Goal: Task Accomplishment & Management: Manage account settings

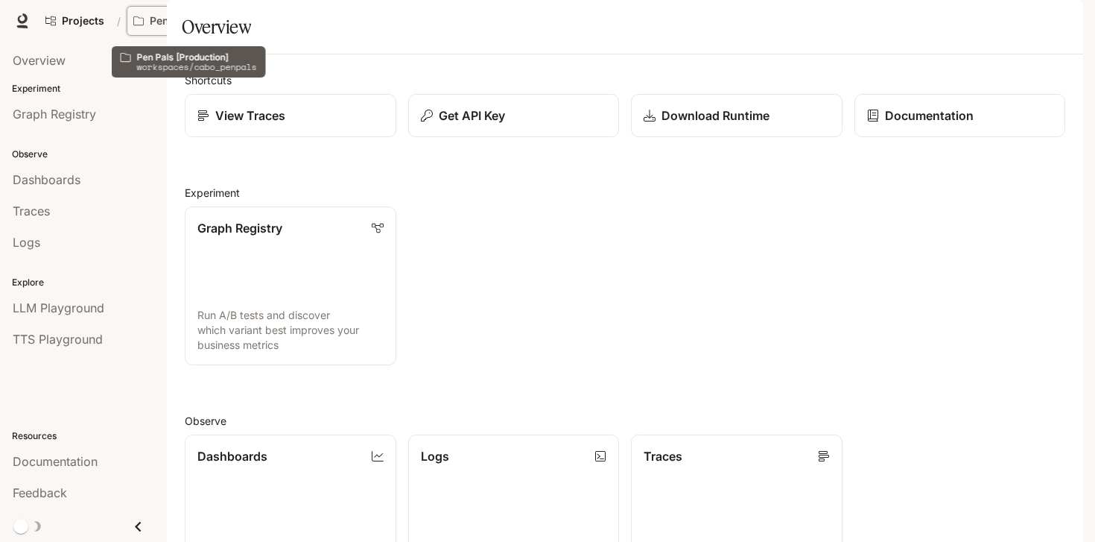
click at [186, 24] on p "Pen Pals [Production]" at bounding box center [191, 21] width 83 height 13
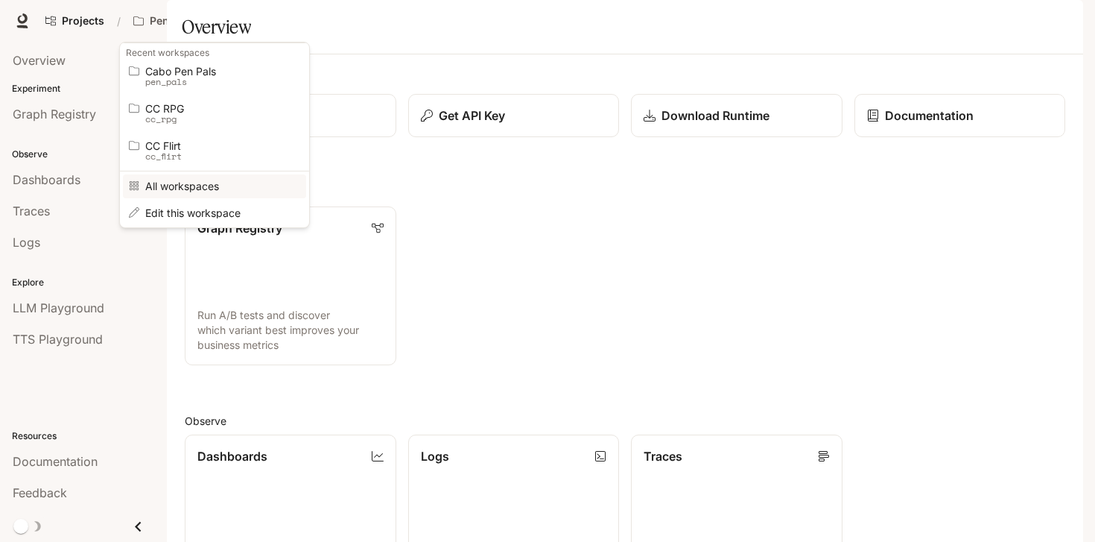
click at [185, 184] on span "All workspaces" at bounding box center [212, 185] width 134 height 11
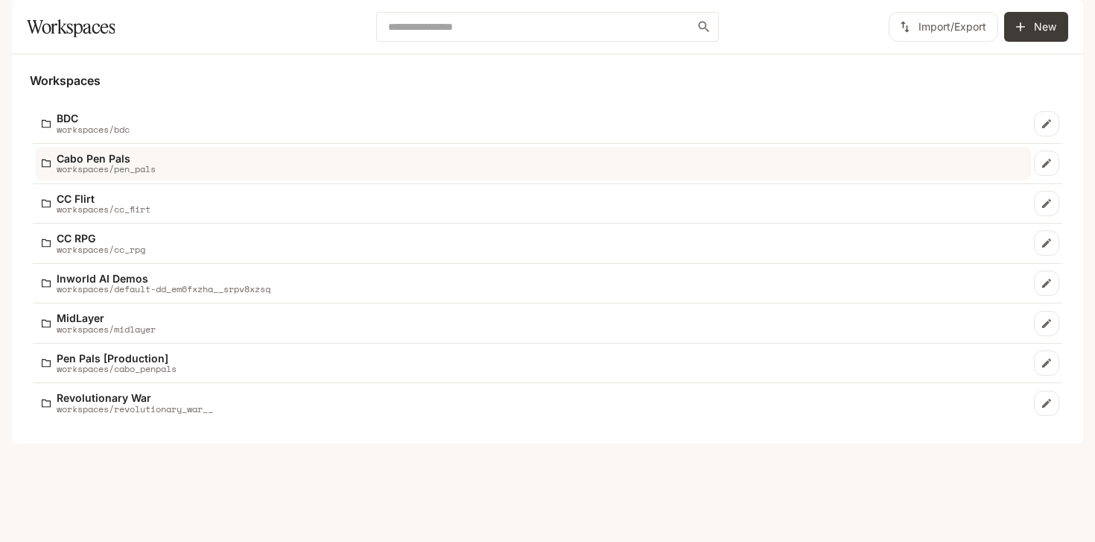
click at [110, 164] on p "Cabo Pen Pals" at bounding box center [106, 158] width 99 height 11
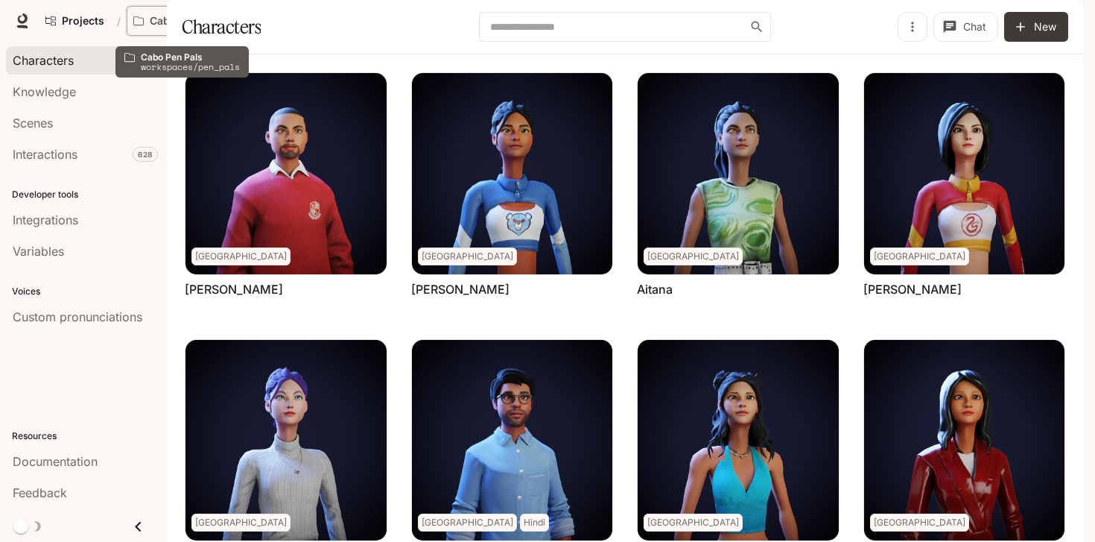
click at [187, 25] on p "Cabo Pen Pals" at bounding box center [187, 21] width 74 height 13
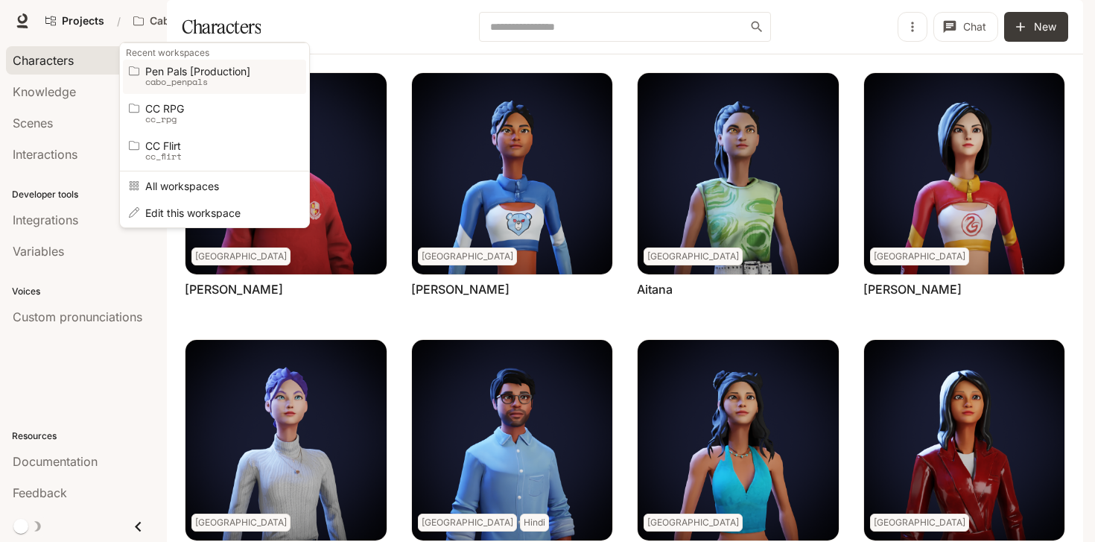
click at [175, 70] on span "Pen Pals [Production]" at bounding box center [212, 71] width 134 height 11
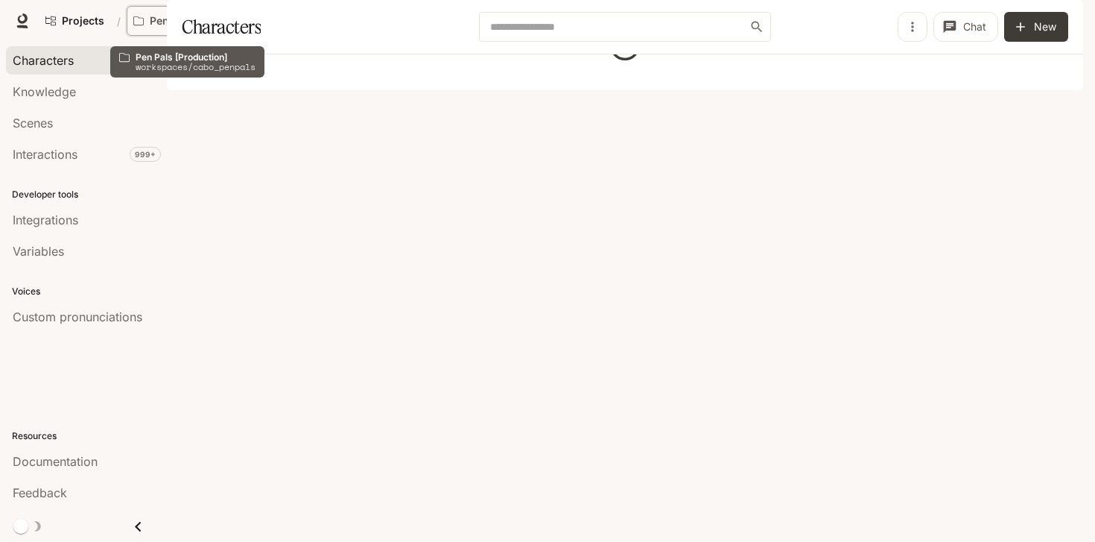
click at [173, 23] on p "Pen Pals [Production]" at bounding box center [191, 21] width 83 height 13
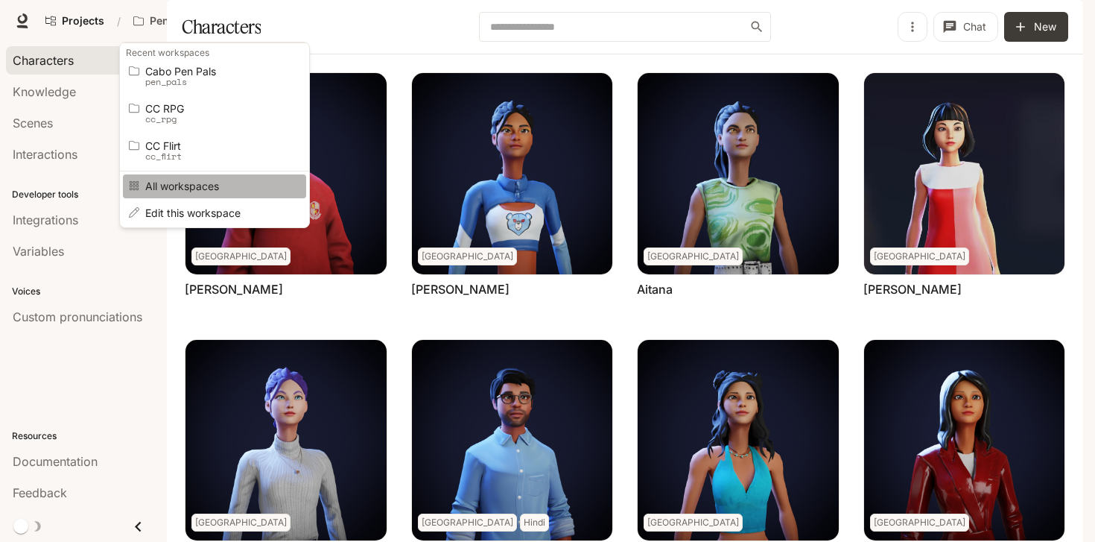
click at [182, 184] on span "All workspaces" at bounding box center [212, 185] width 134 height 11
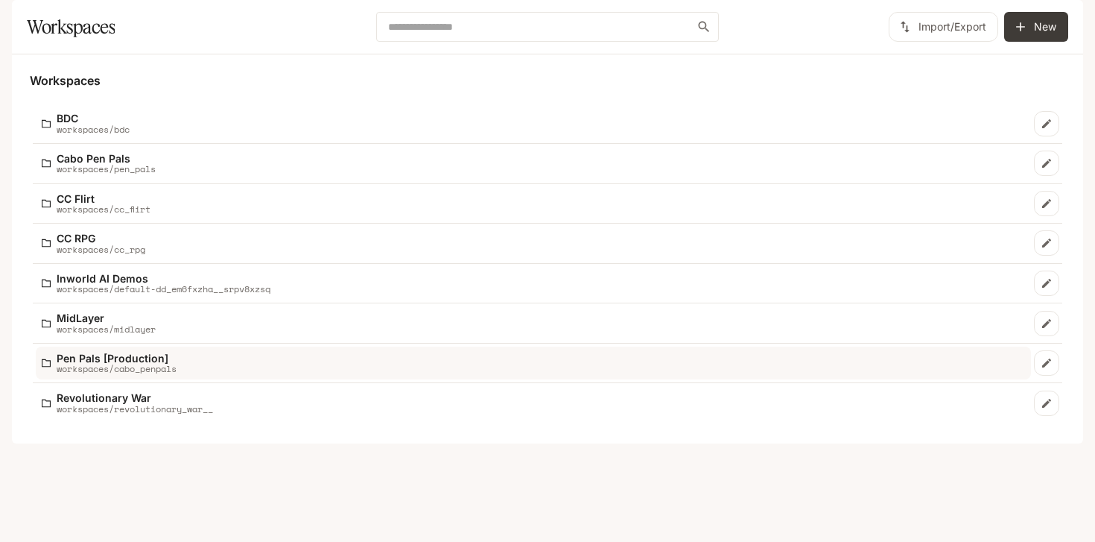
click at [135, 373] on p "workspaces/cabo_penpals" at bounding box center [117, 369] width 120 height 10
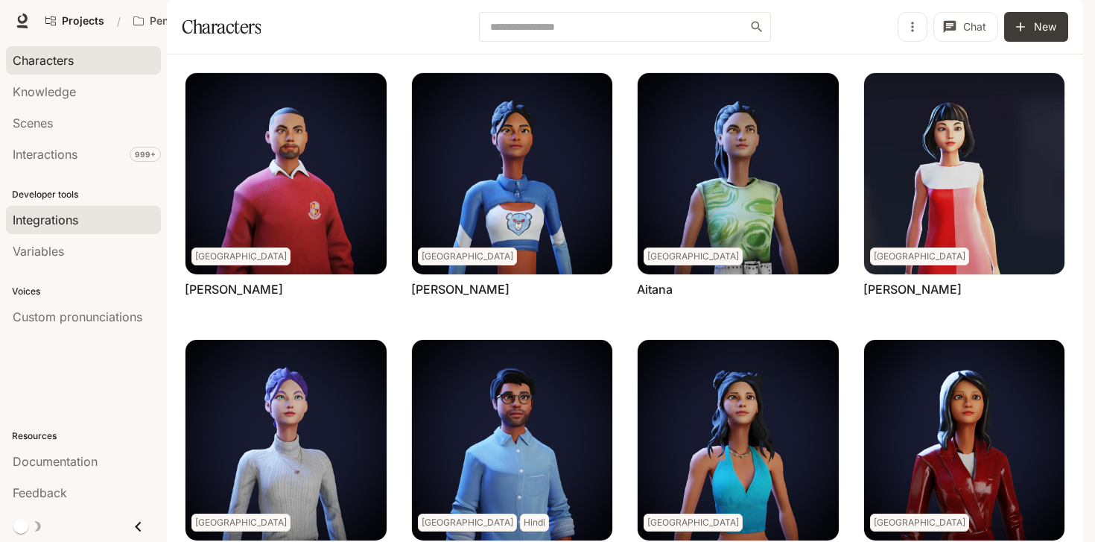
click at [43, 216] on span "Integrations" at bounding box center [46, 220] width 66 height 18
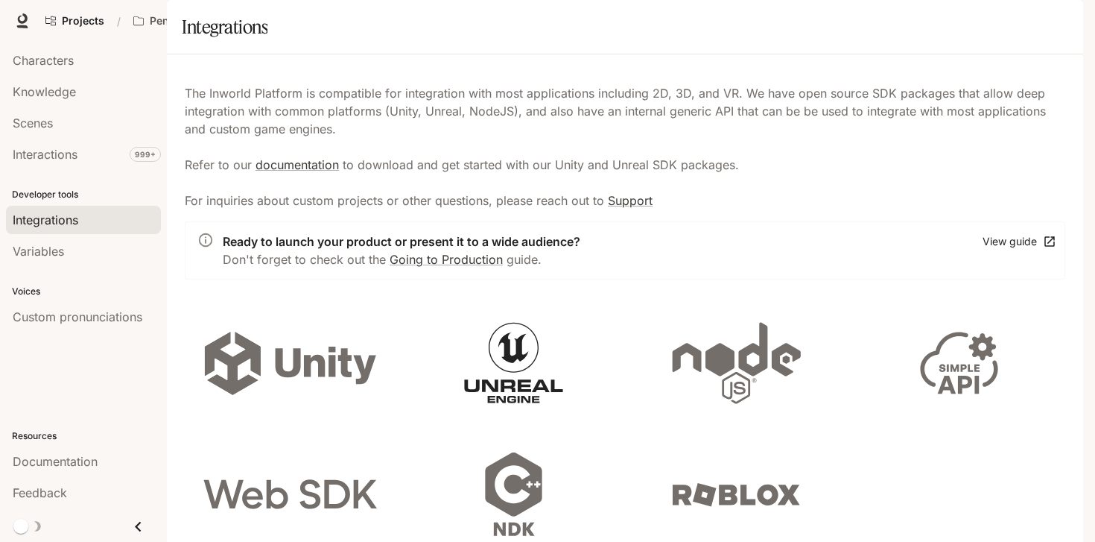
scroll to position [575, 0]
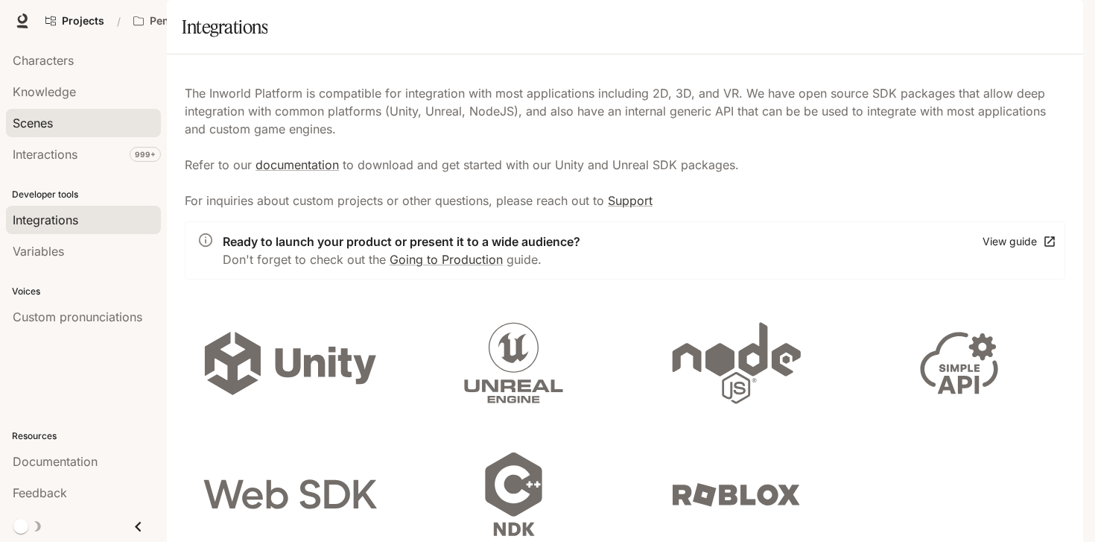
click at [42, 118] on span "Scenes" at bounding box center [33, 123] width 40 height 18
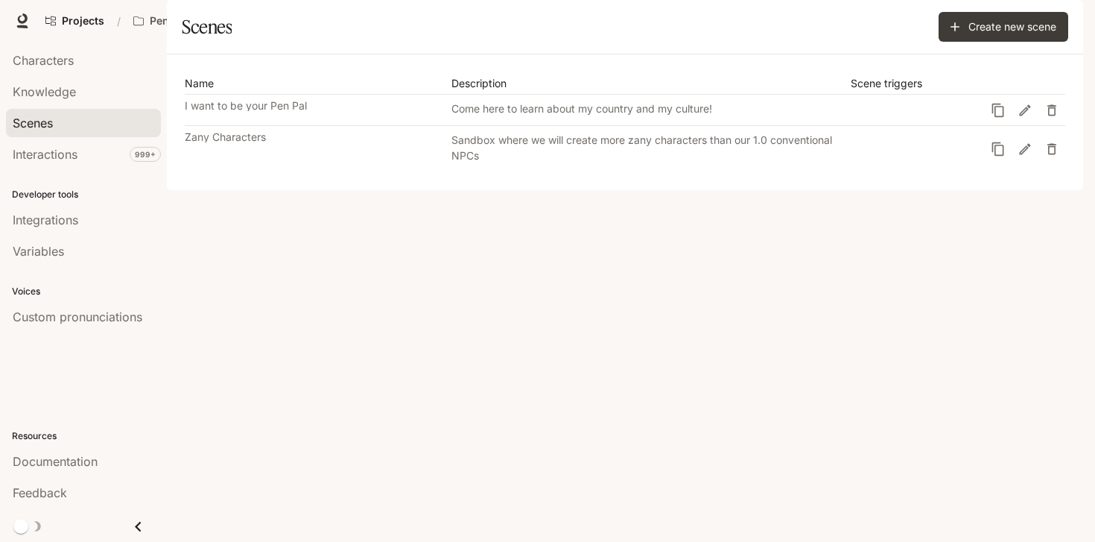
click at [255, 111] on p "I want to be your Pen Pal" at bounding box center [246, 106] width 122 height 10
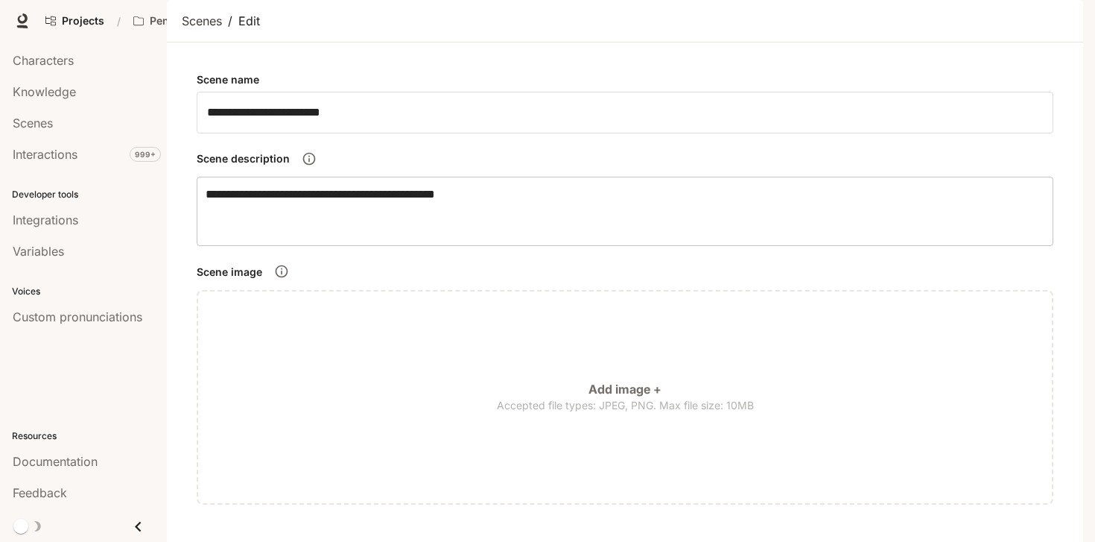
scroll to position [515, 0]
click at [65, 226] on span "Integrations" at bounding box center [46, 220] width 66 height 18
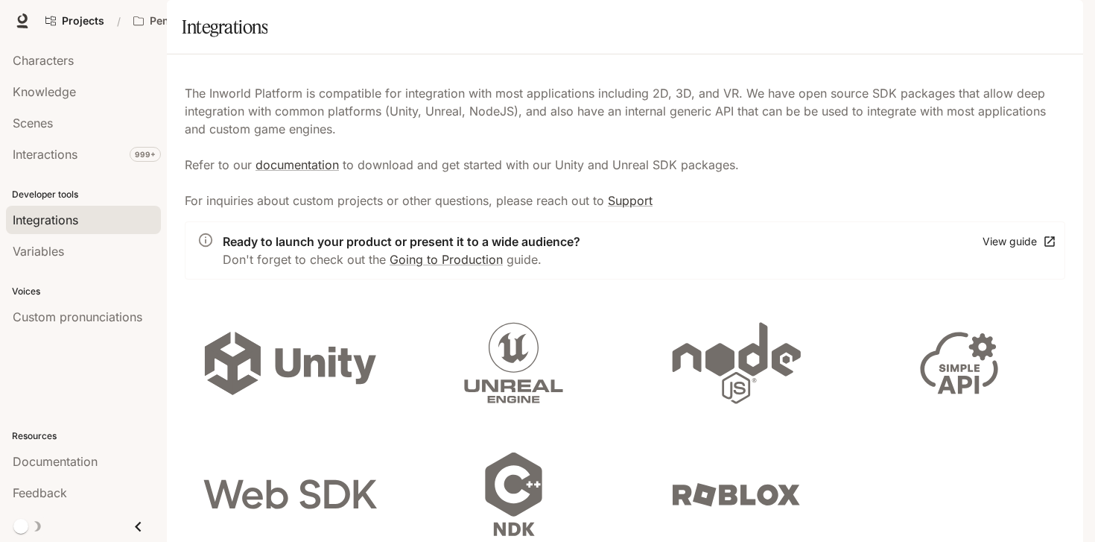
scroll to position [572, 0]
drag, startPoint x: 674, startPoint y: 328, endPoint x: 653, endPoint y: 384, distance: 59.9
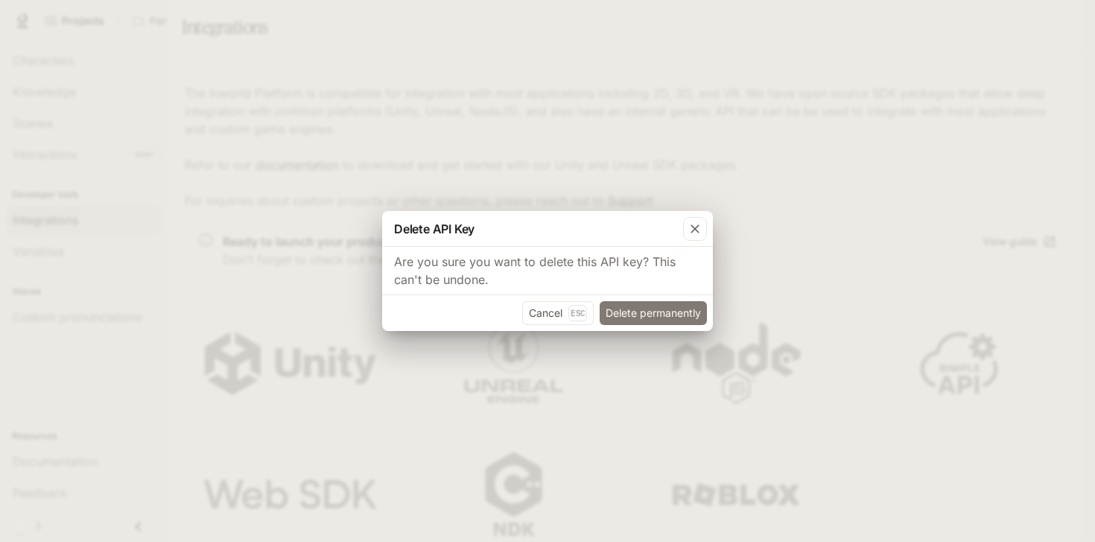
click at [638, 314] on button "Delete permanently" at bounding box center [653, 313] width 107 height 24
